Goal: Information Seeking & Learning: Learn about a topic

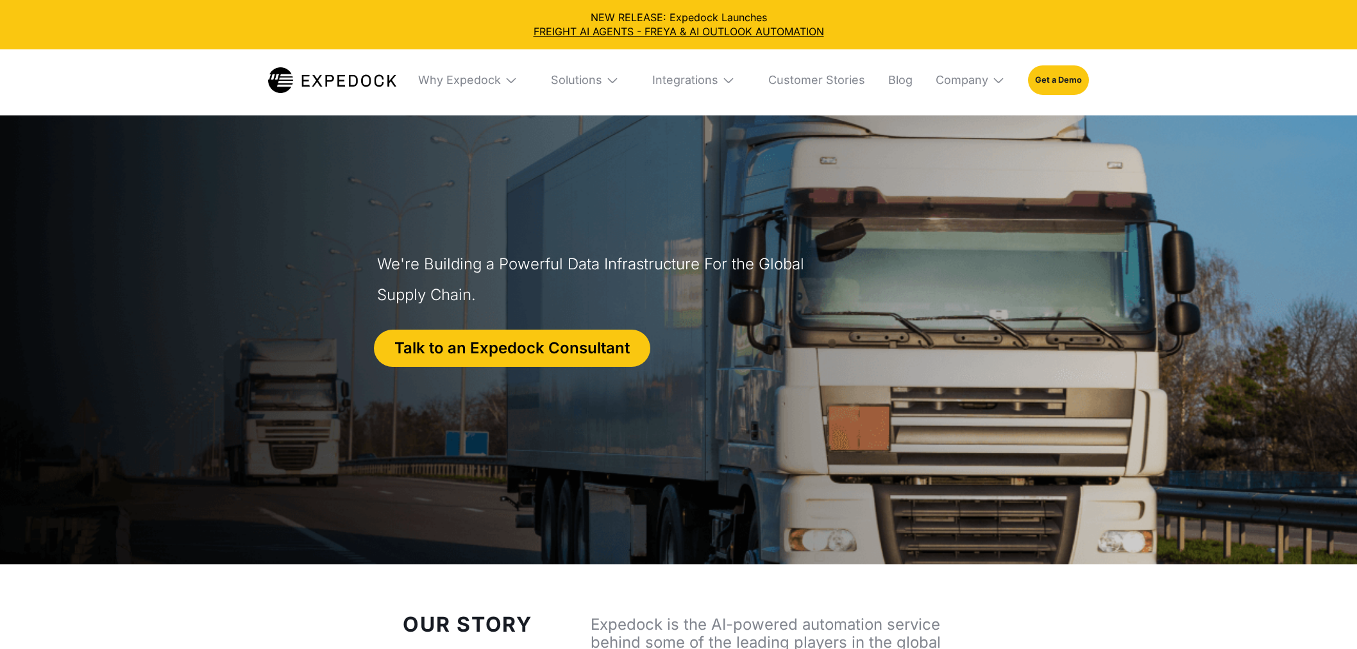
select select
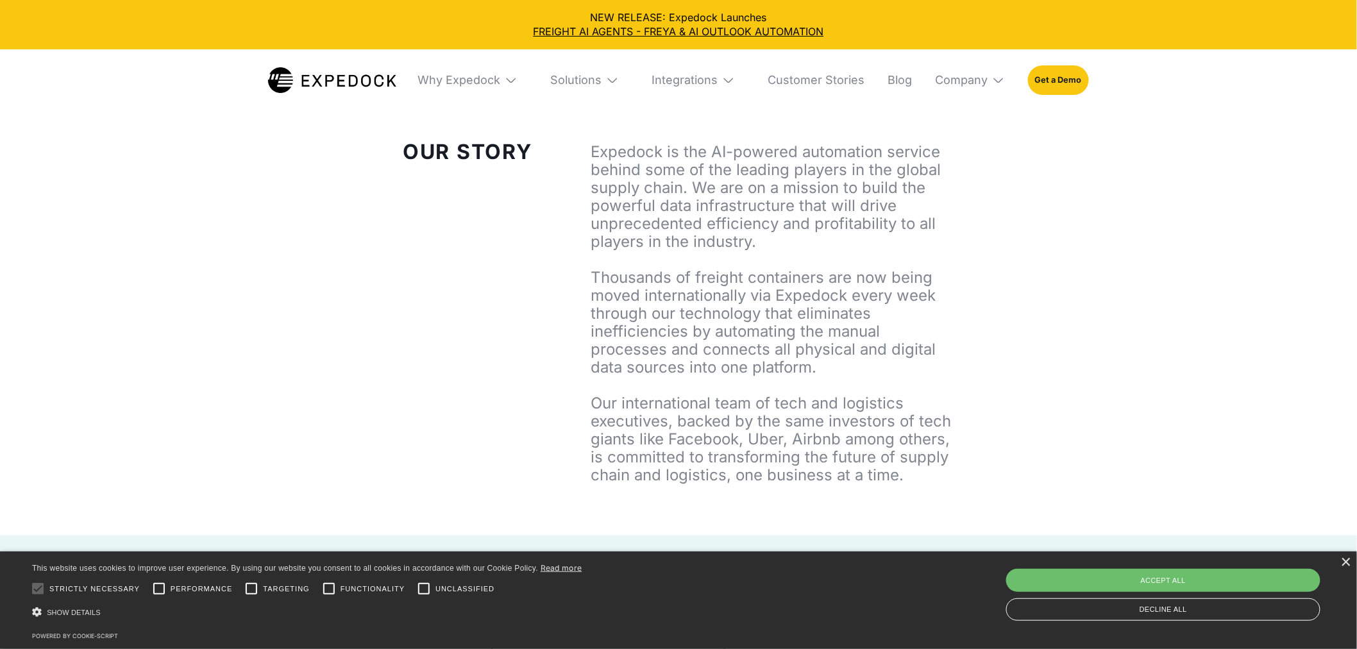
scroll to position [498, 0]
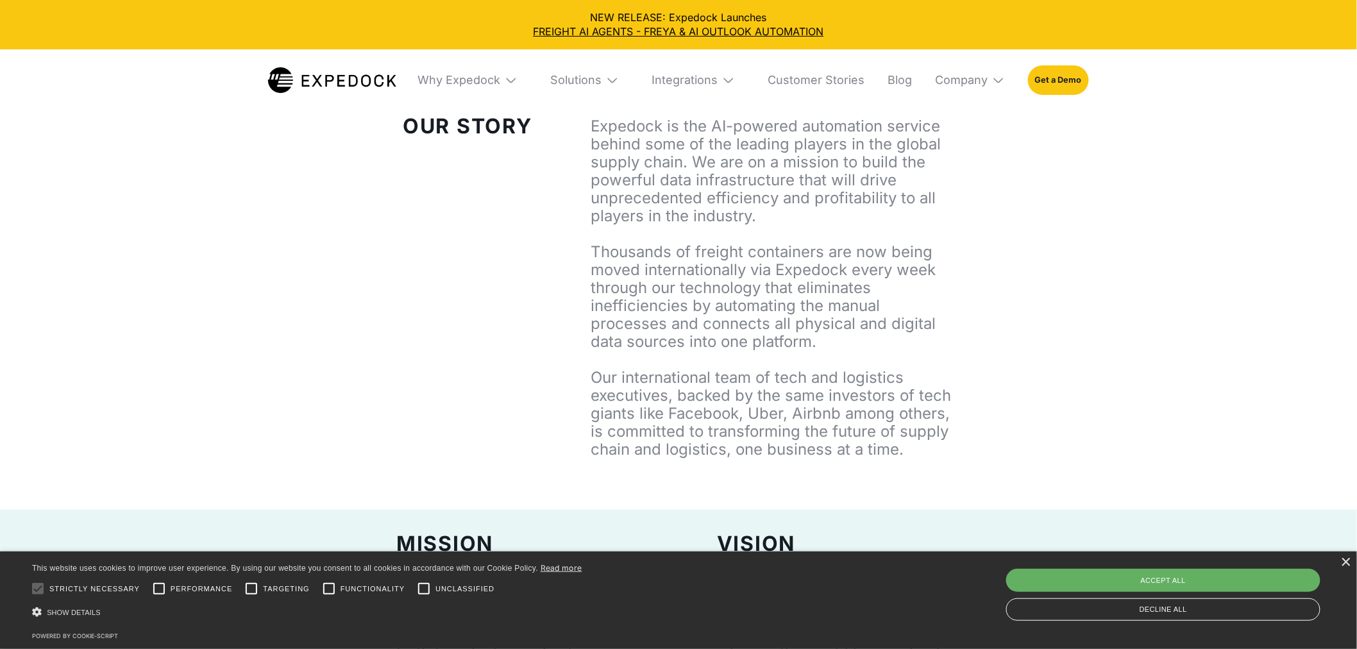
click at [1188, 574] on div "Accept all" at bounding box center [1163, 580] width 314 height 23
checkbox input "true"
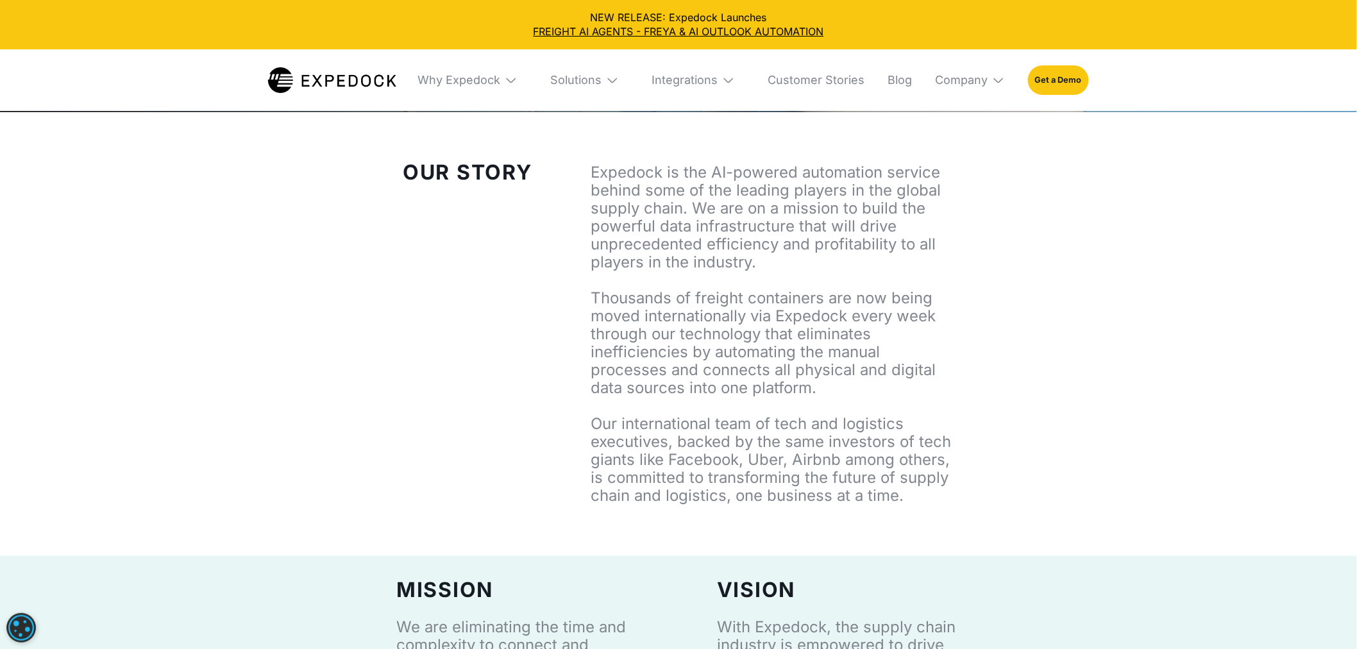
scroll to position [427, 0]
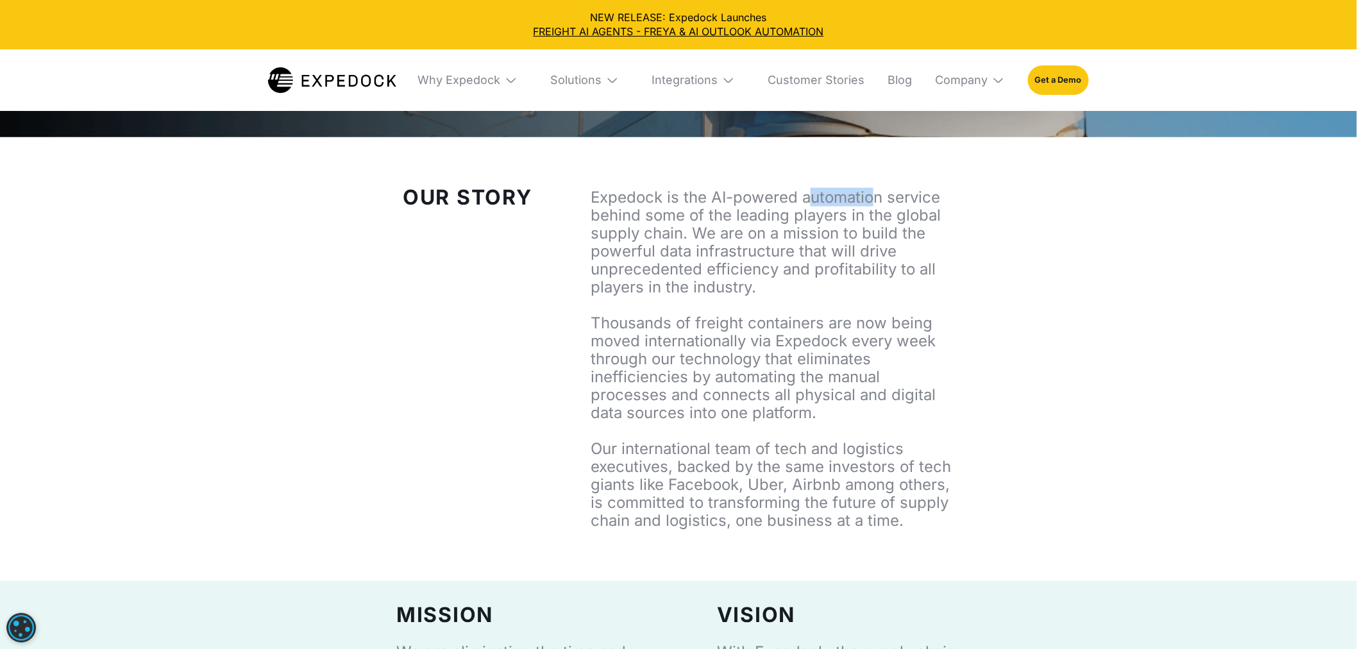
drag, startPoint x: 805, startPoint y: 197, endPoint x: 871, endPoint y: 195, distance: 65.4
click at [871, 195] on p "Expedock is the AI-powered automation service behind some of the leading player…" at bounding box center [771, 358] width 363 height 341
click at [907, 195] on p "Expedock is the AI-powered automation service behind some of the leading player…" at bounding box center [771, 358] width 363 height 341
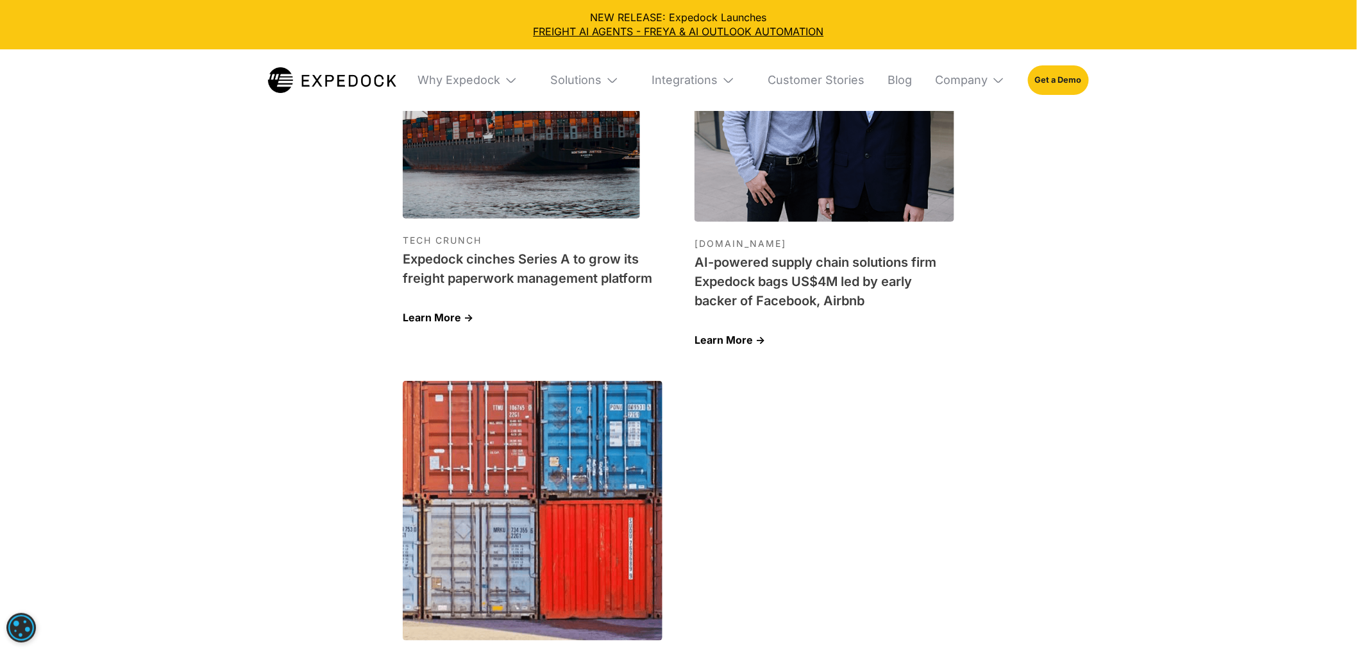
scroll to position [4202, 0]
